Goal: Find specific page/section: Find specific page/section

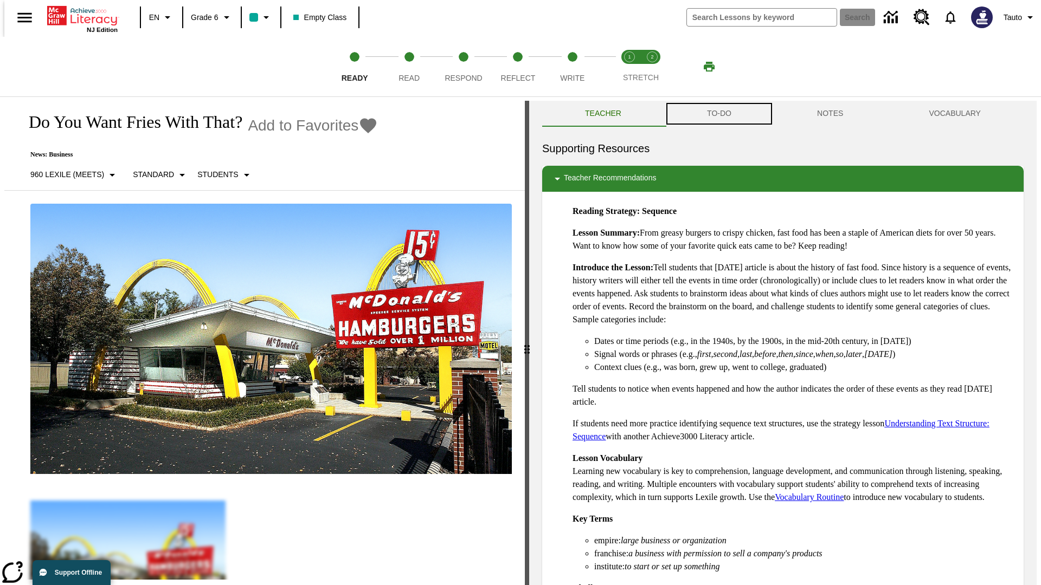
click at [718, 114] on button "TO-DO" at bounding box center [719, 114] width 110 height 26
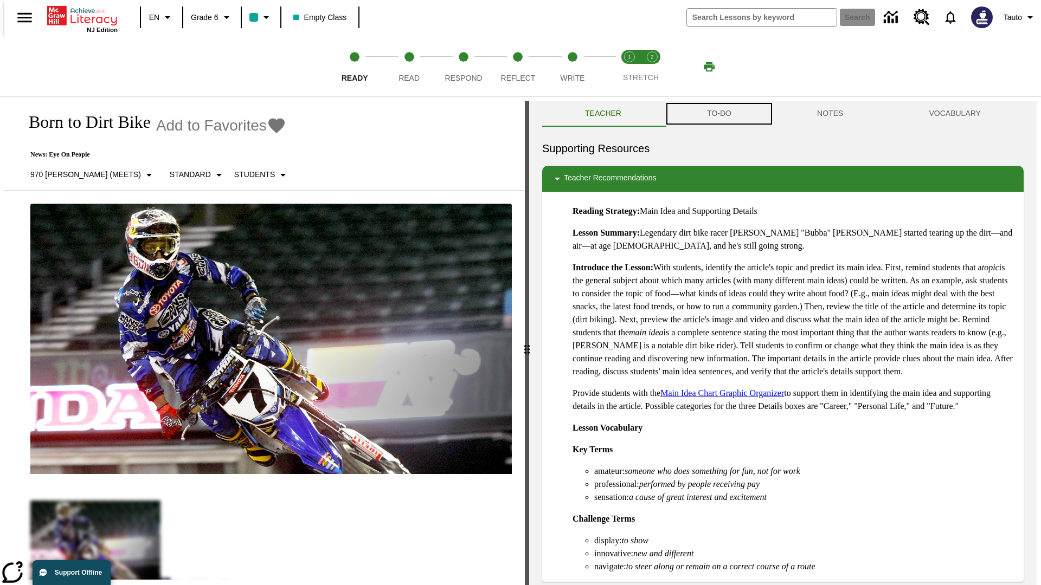
click at [718, 114] on button "TO-DO" at bounding box center [719, 114] width 110 height 26
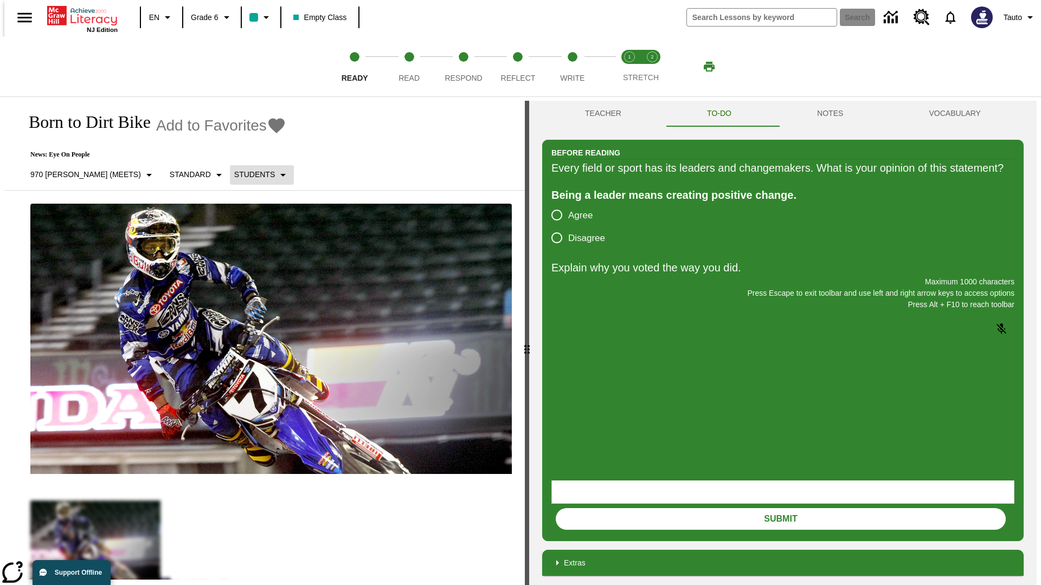
click at [234, 175] on p "Students" at bounding box center [254, 174] width 41 height 11
